Goal: Task Accomplishment & Management: Manage account settings

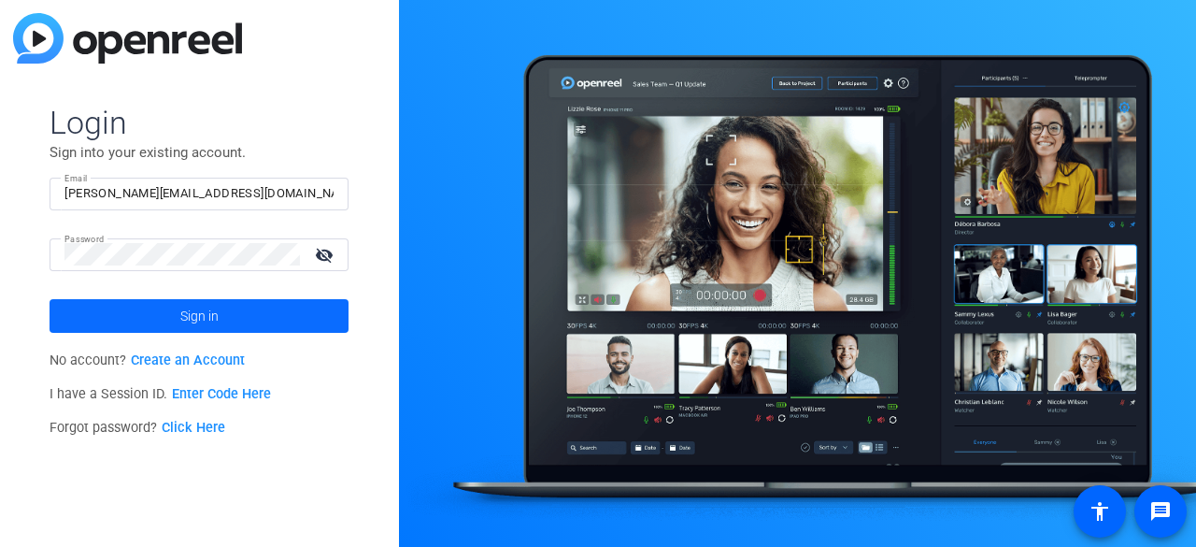
click at [158, 320] on span at bounding box center [199, 315] width 299 height 45
click at [330, 259] on mat-icon "visibility_off" at bounding box center [326, 254] width 45 height 27
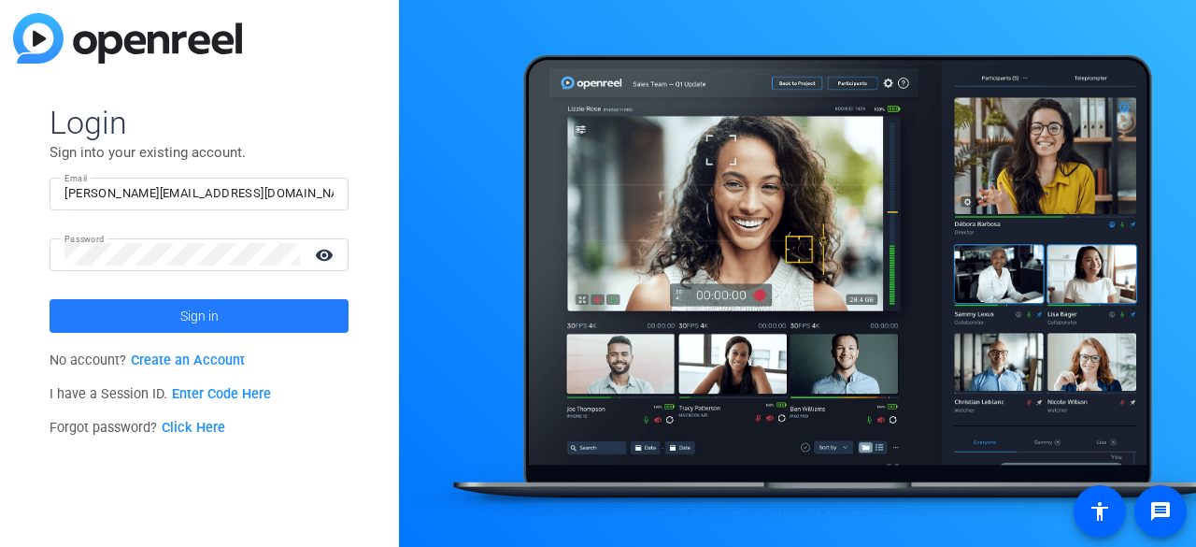
click at [139, 320] on span at bounding box center [199, 315] width 299 height 45
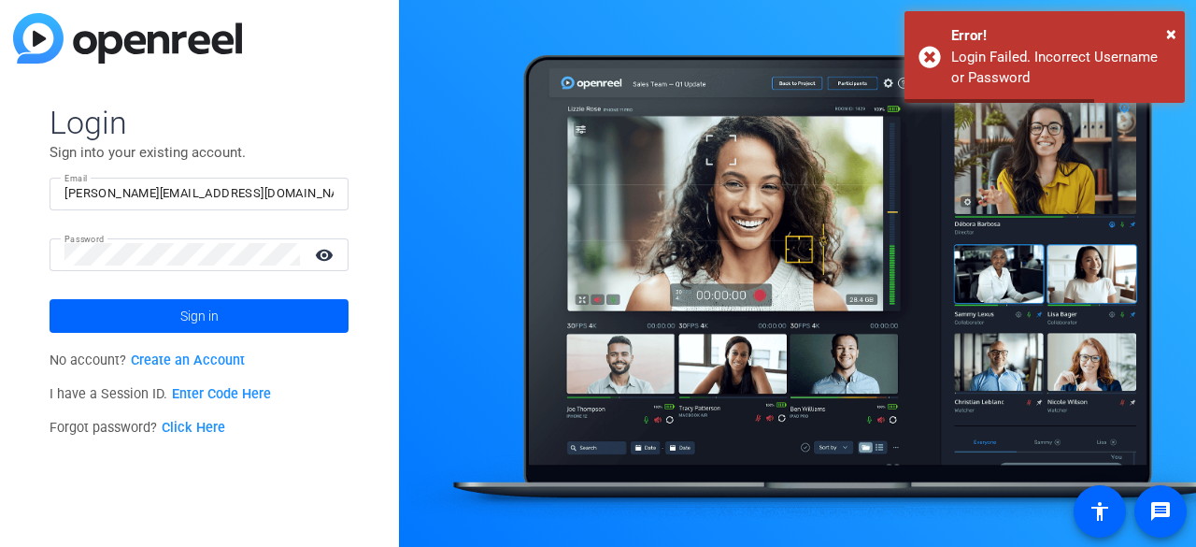
click at [315, 249] on mat-icon "visibility" at bounding box center [326, 254] width 45 height 27
click at [306, 198] on input "[PERSON_NAME][EMAIL_ADDRESS][DOMAIN_NAME]" at bounding box center [198, 193] width 269 height 22
type input "[EMAIL_ADDRESS][DOMAIN_NAME]"
click at [185, 326] on span "Sign in" at bounding box center [199, 315] width 38 height 47
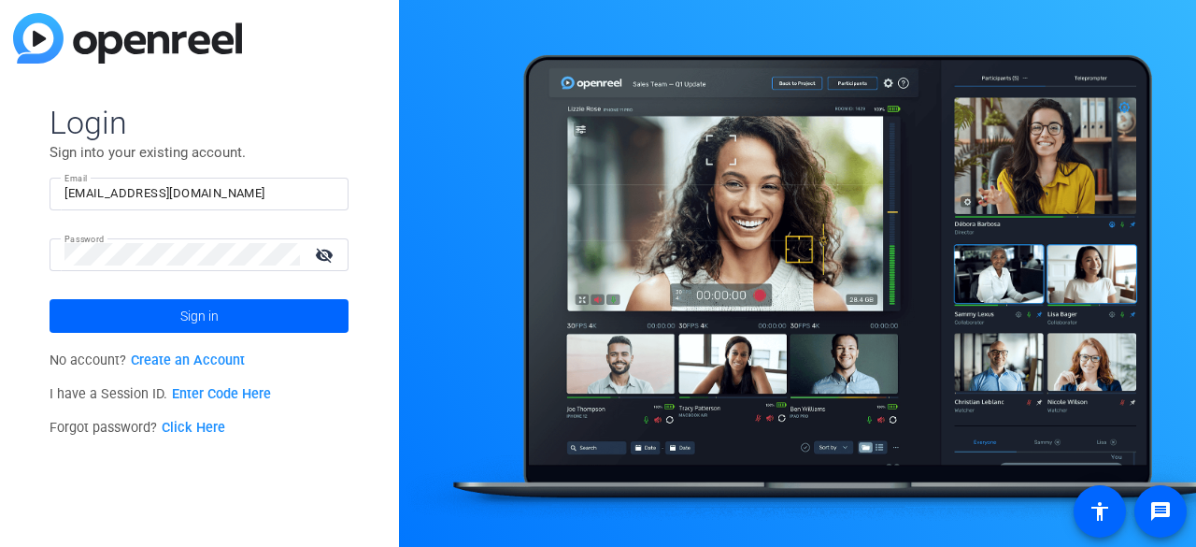
click at [290, 191] on input "[EMAIL_ADDRESS][DOMAIN_NAME]" at bounding box center [198, 193] width 269 height 22
click at [338, 182] on div "Email [EMAIL_ADDRESS][DOMAIN_NAME]" at bounding box center [199, 194] width 299 height 33
click at [325, 187] on input "[EMAIL_ADDRESS][DOMAIN_NAME]" at bounding box center [198, 193] width 269 height 22
type input "[PERSON_NAME][EMAIL_ADDRESS][DOMAIN_NAME]"
click at [211, 315] on span "Sign in" at bounding box center [199, 315] width 38 height 47
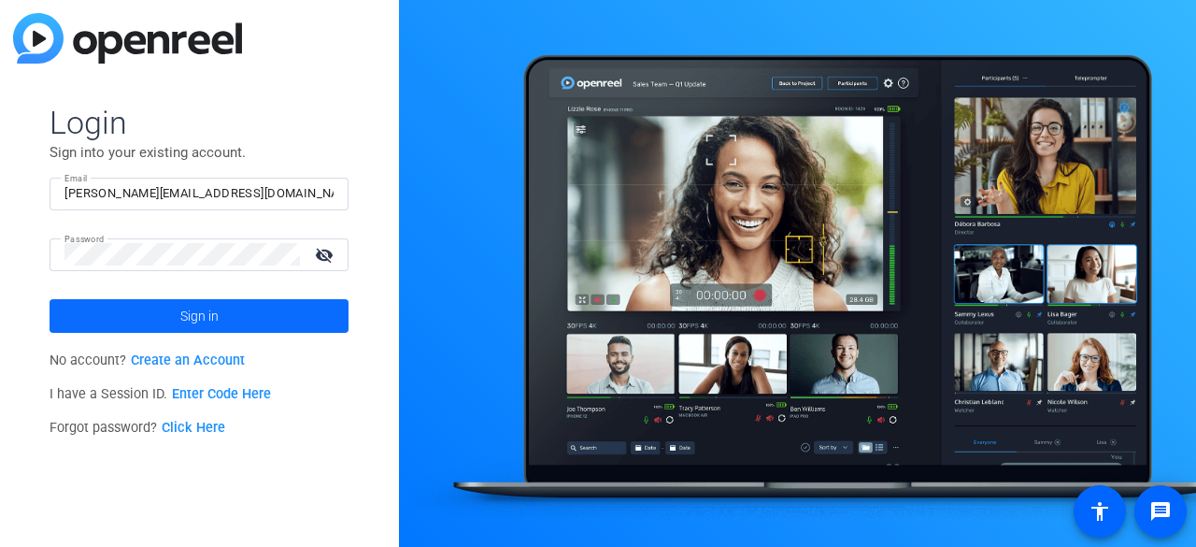
click at [220, 322] on span at bounding box center [199, 315] width 299 height 45
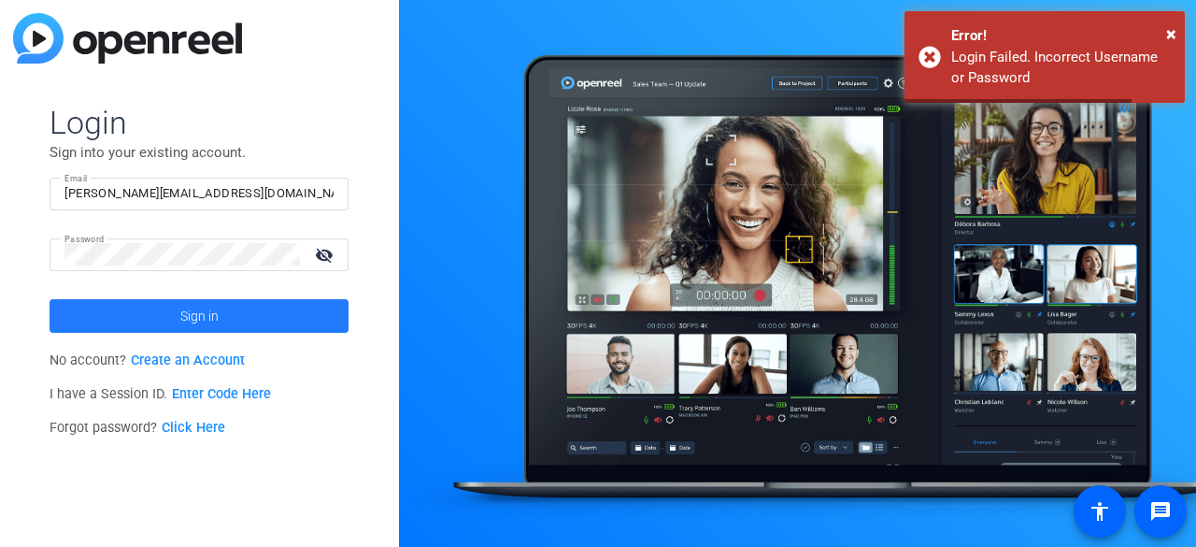
click at [206, 324] on span "Sign in" at bounding box center [199, 315] width 38 height 47
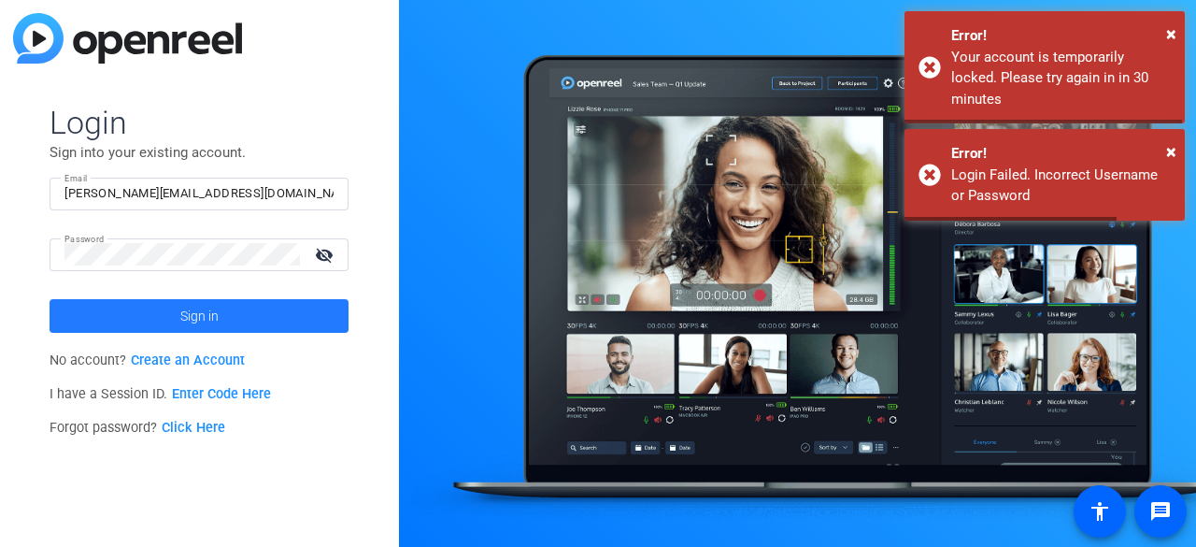
click at [206, 324] on span "Sign in" at bounding box center [199, 315] width 38 height 47
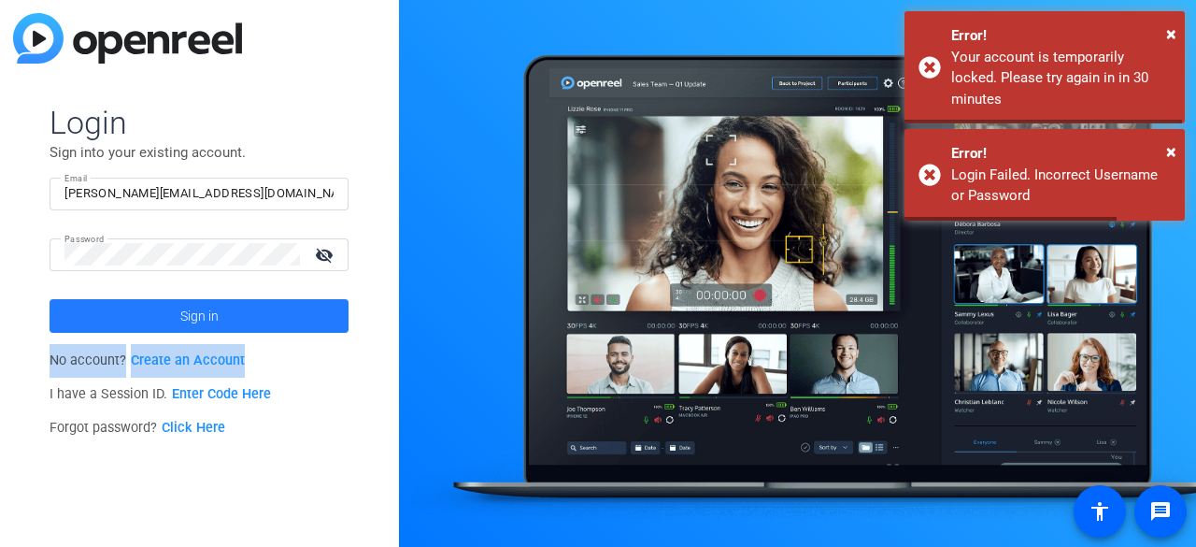
click at [206, 324] on form "Login Sign into your existing account. Email [EMAIL_ADDRESS][DOMAIN_NAME] Passw…" at bounding box center [199, 218] width 299 height 230
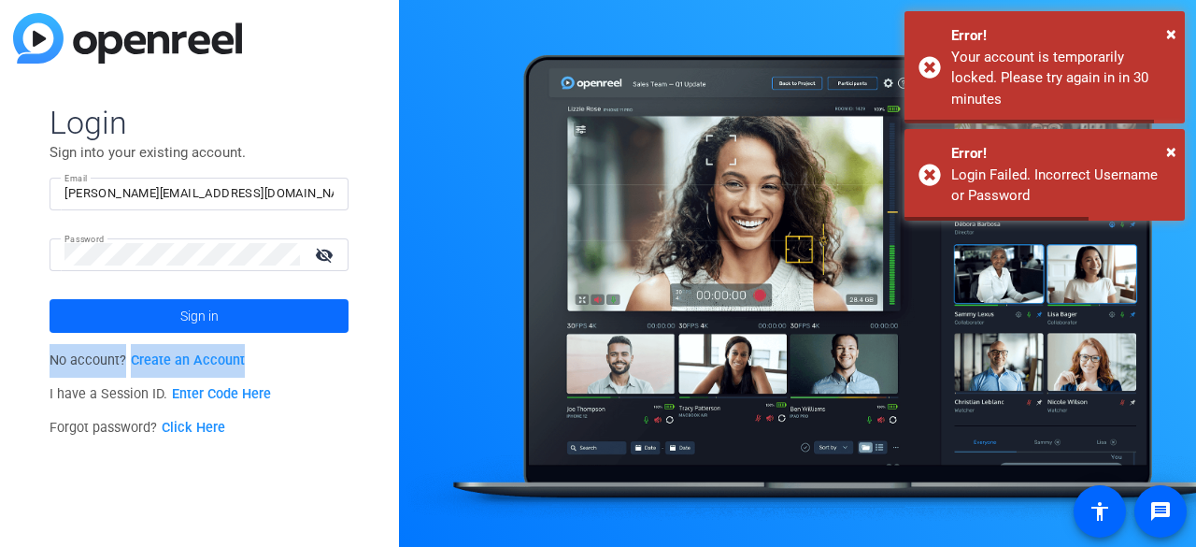
click at [206, 324] on span "Sign in" at bounding box center [199, 315] width 38 height 47
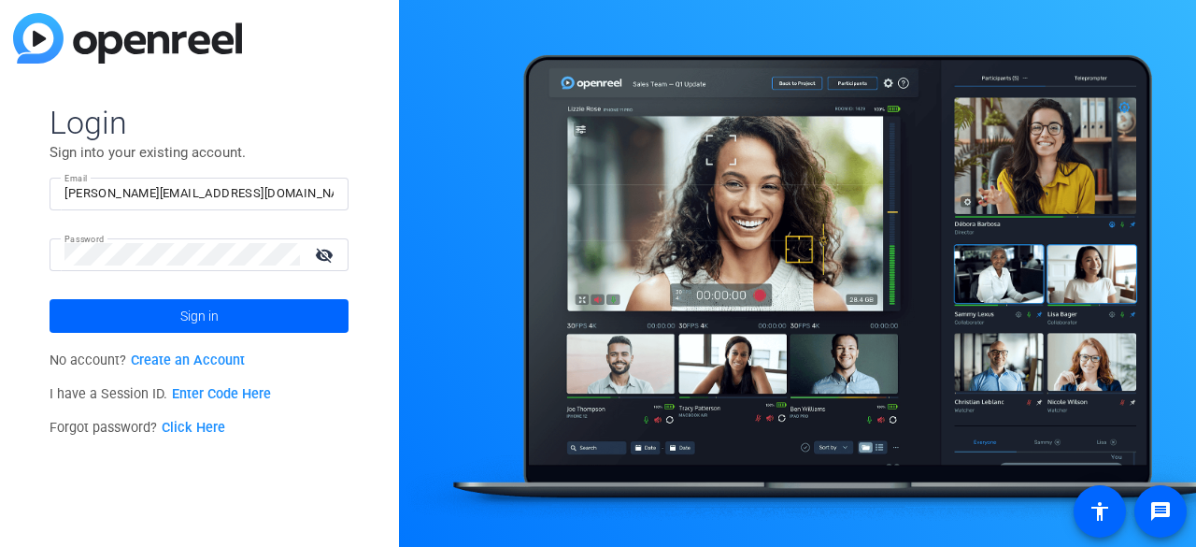
click at [302, 438] on div "Forgot password? Click Here" at bounding box center [199, 428] width 299 height 34
click at [0, 320] on div "Login Sign into your existing account. Email [EMAIL_ADDRESS][DOMAIN_NAME] Passw…" at bounding box center [199, 273] width 399 height 547
click at [327, 260] on mat-icon "visibility_off" at bounding box center [326, 254] width 45 height 27
click at [342, 433] on div "Forgot password? Click Here" at bounding box center [199, 428] width 299 height 34
click at [353, 442] on div "Login Sign into your existing account. Email [EMAIL_ADDRESS][DOMAIN_NAME] Passw…" at bounding box center [199, 273] width 399 height 547
